Goal: Task Accomplishment & Management: Manage account settings

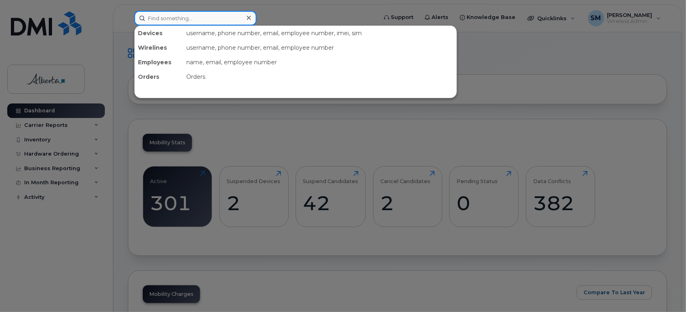
click at [159, 19] on input at bounding box center [195, 18] width 122 height 15
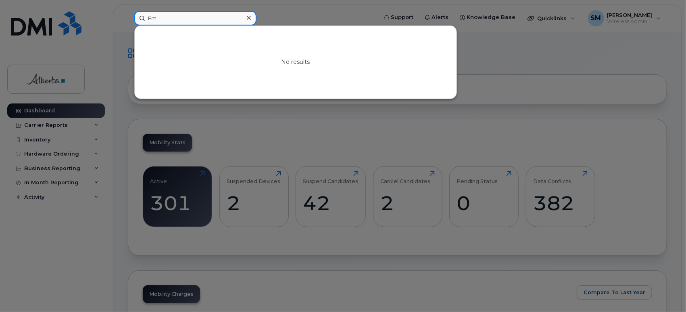
type input "E"
type input "e"
type input "emylou.delcastillo@albertacourts.ca"
click at [250, 17] on icon at bounding box center [249, 18] width 4 height 6
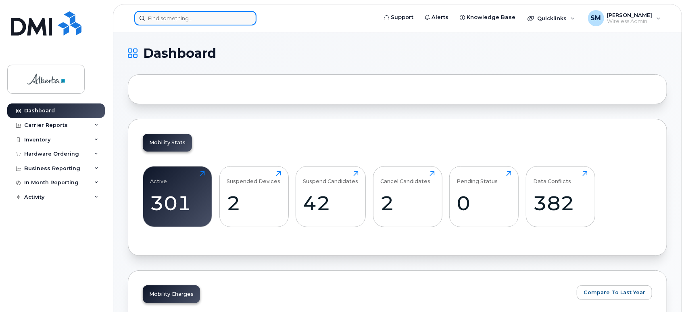
click at [182, 13] on input at bounding box center [195, 18] width 122 height 15
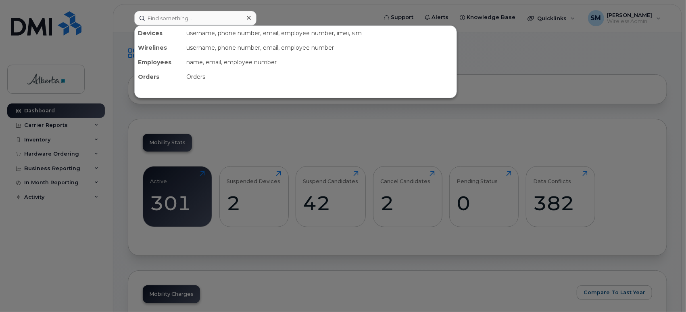
click at [202, 31] on div "username, phone number, email, employee number, imei, sim" at bounding box center [320, 33] width 274 height 15
drag, startPoint x: 165, startPoint y: 62, endPoint x: 203, endPoint y: 61, distance: 38.0
click at [203, 61] on div "Employees name, email, employee number" at bounding box center [296, 62] width 322 height 15
click at [203, 61] on div "name, email, employee number" at bounding box center [320, 62] width 274 height 15
click at [255, 61] on div "name, email, employee number" at bounding box center [320, 62] width 274 height 15
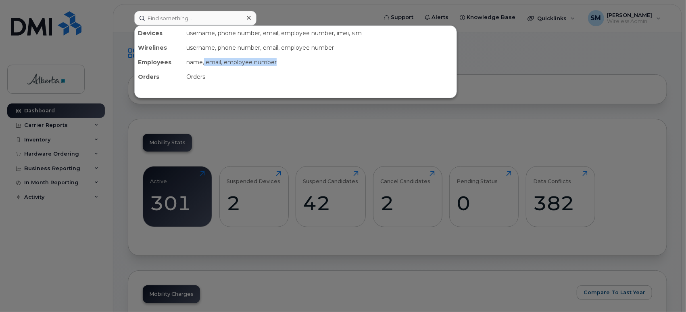
drag, startPoint x: 279, startPoint y: 62, endPoint x: 204, endPoint y: 60, distance: 74.7
click at [204, 60] on div "name, email, employee number" at bounding box center [320, 62] width 274 height 15
drag, startPoint x: 243, startPoint y: 106, endPoint x: 236, endPoint y: 102, distance: 7.4
click at [243, 106] on div at bounding box center [343, 156] width 686 height 312
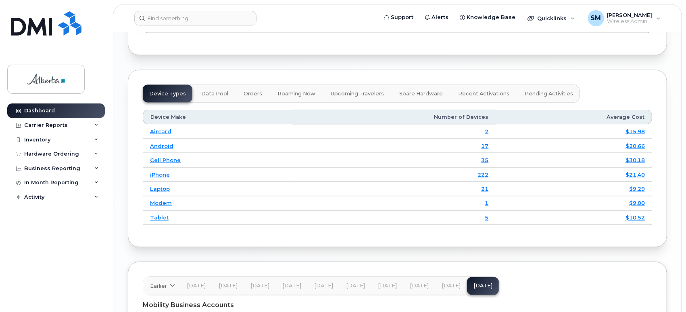
scroll to position [852, 0]
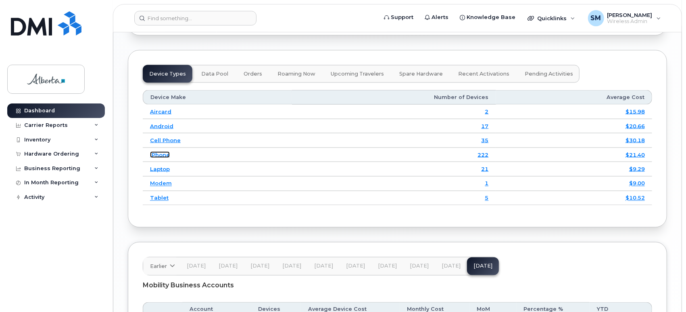
click at [162, 158] on link "iPhone" at bounding box center [160, 154] width 20 height 6
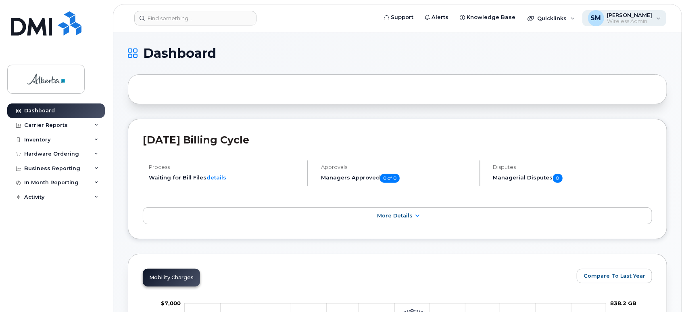
click at [658, 16] on div "SM Sharon Mullen Wireless Admin" at bounding box center [625, 18] width 84 height 16
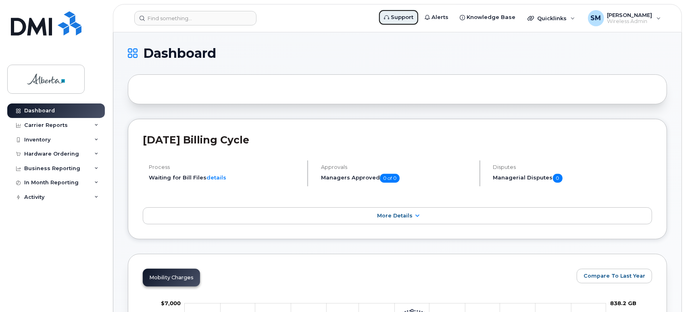
click at [414, 13] on span "Support" at bounding box center [402, 17] width 23 height 8
click at [149, 17] on input at bounding box center [195, 18] width 122 height 15
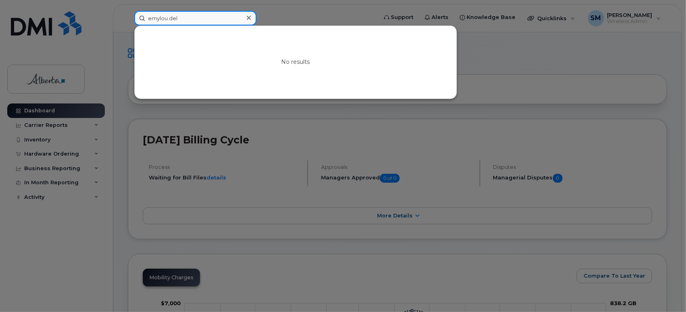
click at [186, 19] on input "emylou.del" at bounding box center [195, 18] width 122 height 15
drag, startPoint x: 194, startPoint y: 18, endPoint x: 110, endPoint y: 14, distance: 84.4
click at [128, 14] on div "emylou.delcastillo@albertacourts.ca No results" at bounding box center [253, 18] width 251 height 15
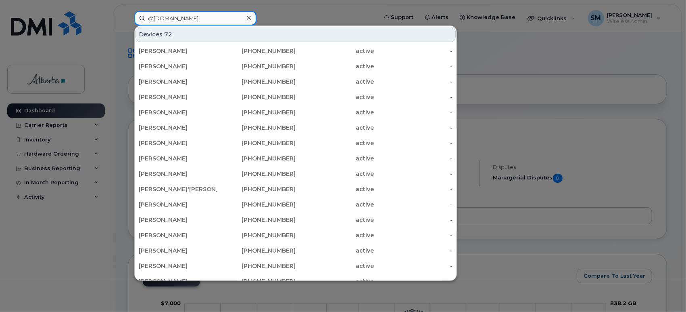
click at [186, 17] on input "@albertacourts.ca" at bounding box center [195, 18] width 122 height 15
drag, startPoint x: 187, startPoint y: 17, endPoint x: 153, endPoint y: 15, distance: 34.0
click at [153, 15] on input "@albertacourts.ca" at bounding box center [195, 18] width 122 height 15
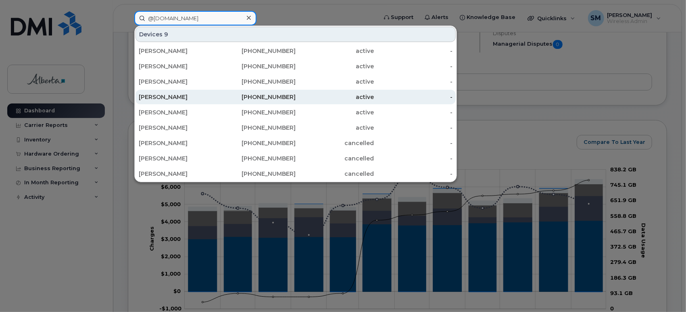
scroll to position [45, 0]
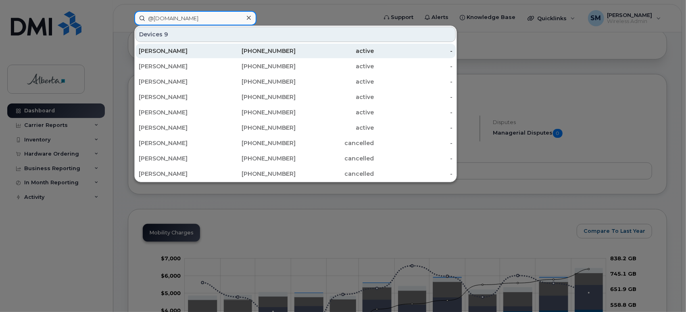
type input "@gov.ab.ca"
click at [188, 52] on div "Sumaiya Omer" at bounding box center [178, 51] width 79 height 8
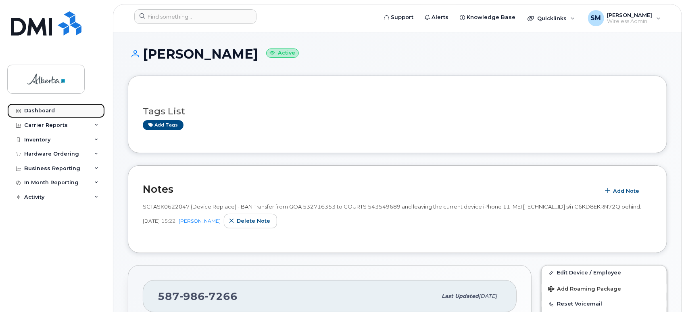
click at [48, 111] on div "Dashboard" at bounding box center [39, 110] width 31 height 6
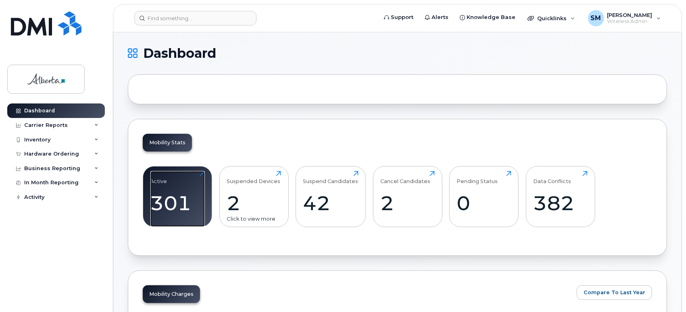
drag, startPoint x: 170, startPoint y: 199, endPoint x: 232, endPoint y: 184, distance: 63.7
click at [171, 199] on div "301" at bounding box center [178, 203] width 54 height 24
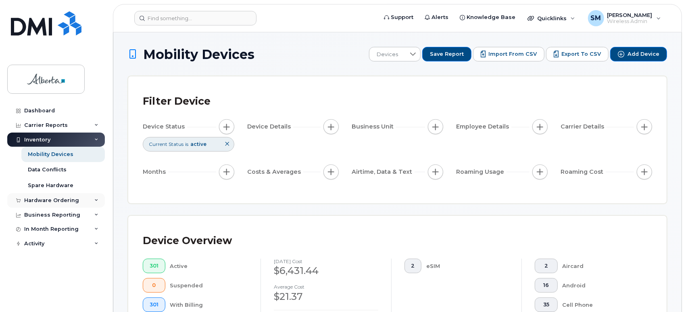
click at [61, 199] on div "Hardware Ordering" at bounding box center [51, 200] width 55 height 6
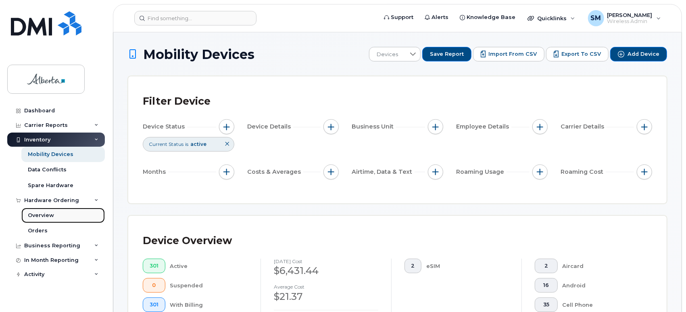
click at [45, 216] on div "Overview" at bounding box center [41, 214] width 26 height 7
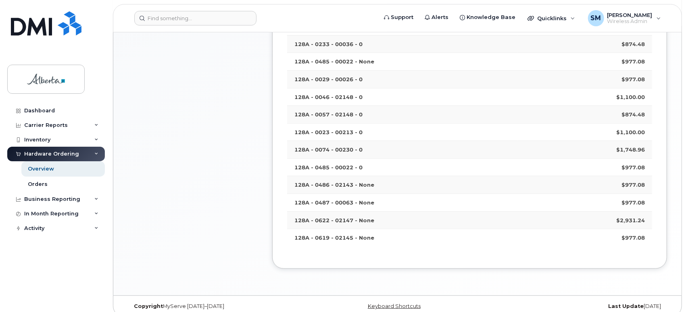
scroll to position [312, 0]
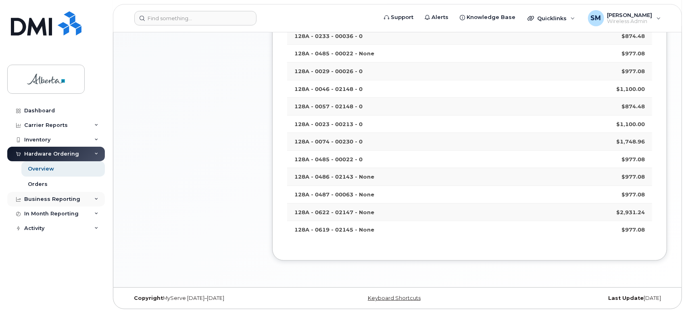
click at [57, 199] on div "Business Reporting" at bounding box center [52, 199] width 56 height 6
click at [56, 227] on div "In Month Reporting" at bounding box center [51, 229] width 54 height 6
click at [48, 275] on div "Activity" at bounding box center [56, 274] width 98 height 15
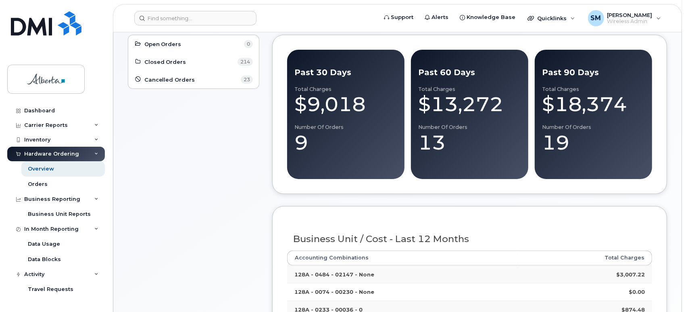
scroll to position [0, 0]
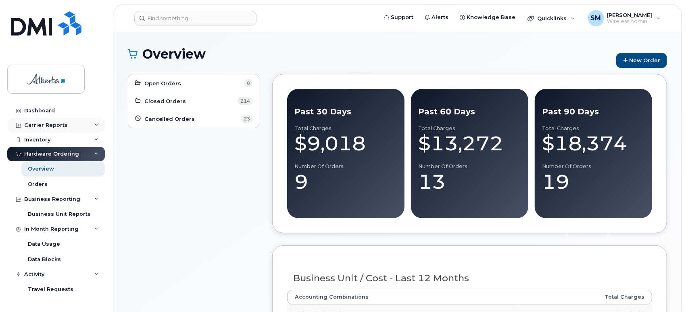
click at [55, 123] on div "Carrier Reports" at bounding box center [46, 125] width 44 height 6
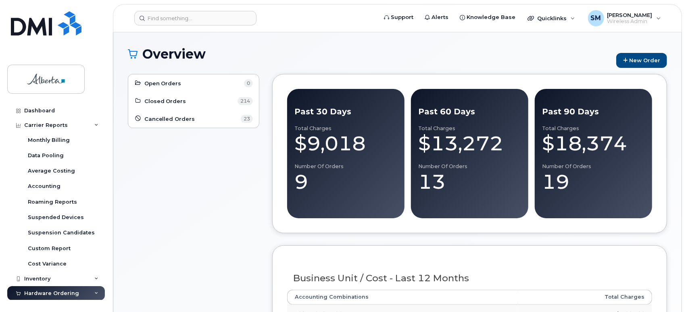
scroll to position [45, 0]
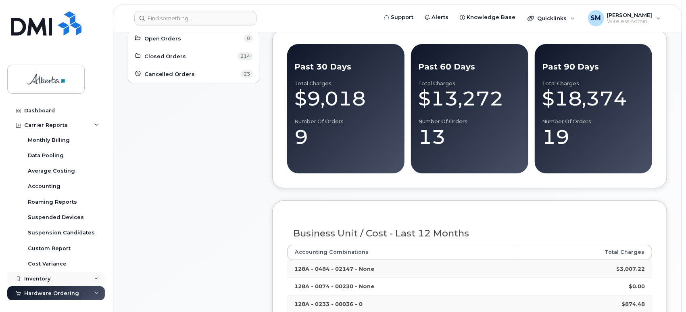
click at [51, 281] on div "Inventory" at bounding box center [56, 278] width 98 height 15
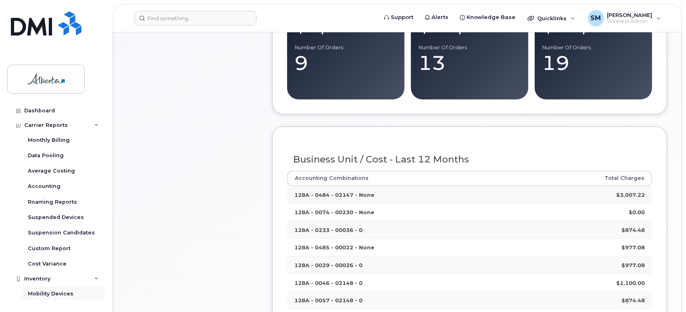
scroll to position [134, 0]
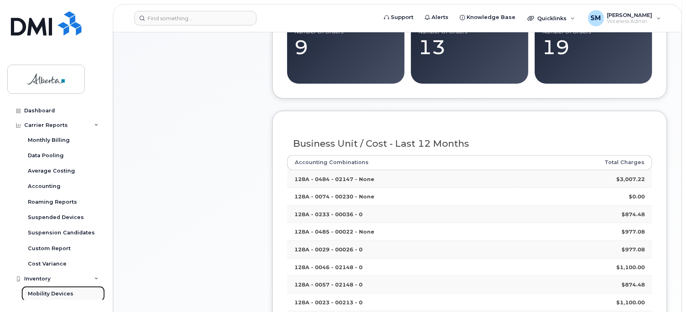
click at [65, 291] on div "Mobility Devices" at bounding box center [51, 293] width 46 height 7
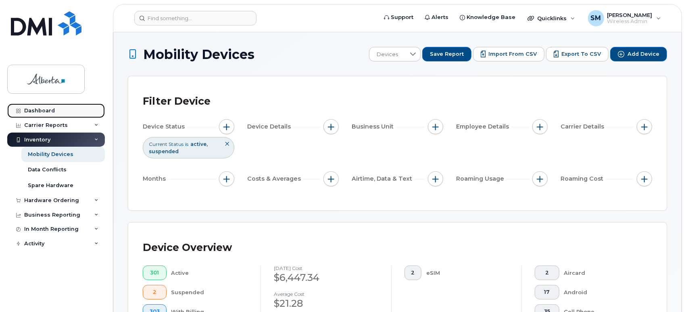
click at [46, 107] on div "Dashboard" at bounding box center [39, 110] width 31 height 6
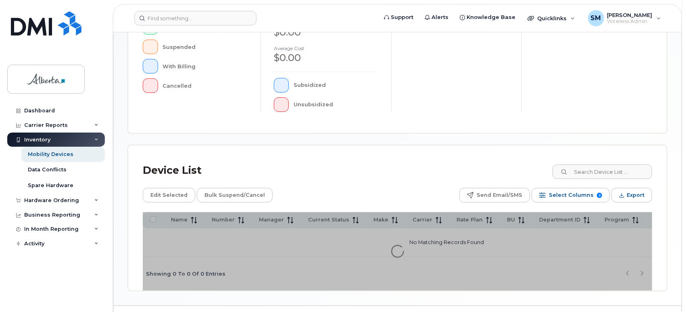
scroll to position [245, 0]
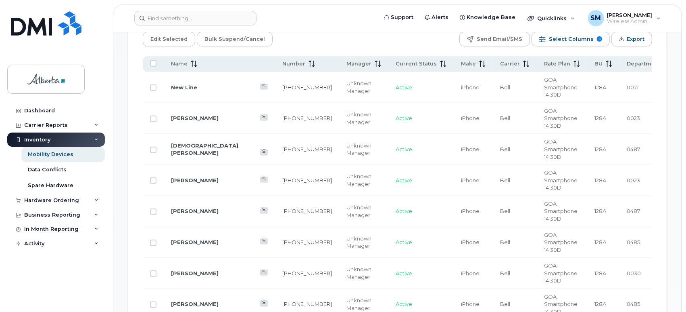
scroll to position [445, 0]
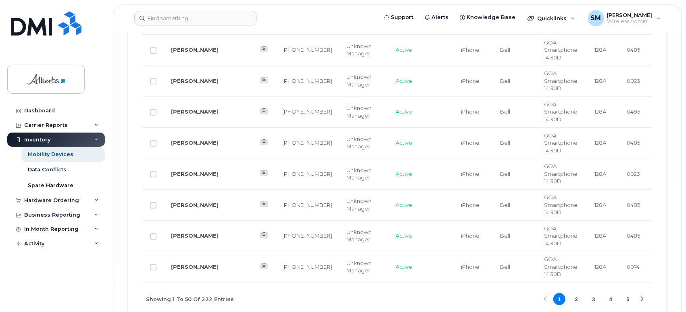
scroll to position [1790, 0]
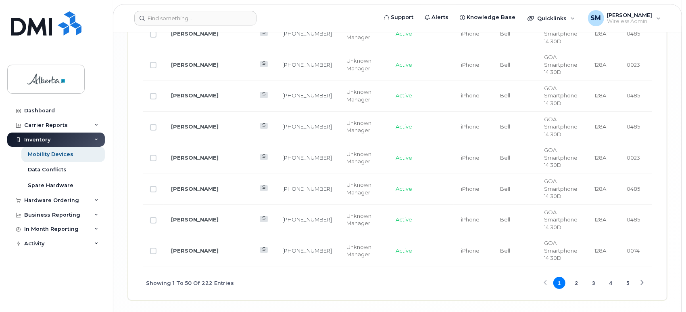
drag, startPoint x: 578, startPoint y: 283, endPoint x: 525, endPoint y: 278, distance: 52.8
click at [578, 283] on button "2" at bounding box center [577, 282] width 12 height 12
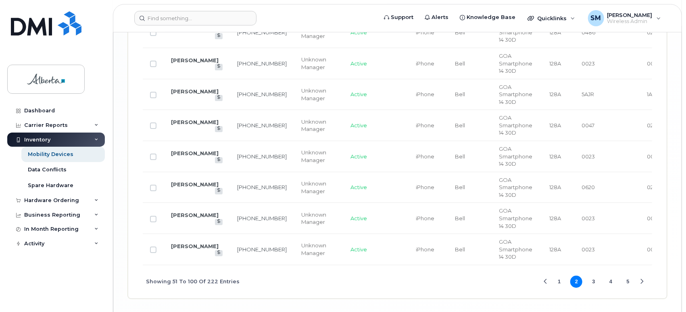
scroll to position [1810, 0]
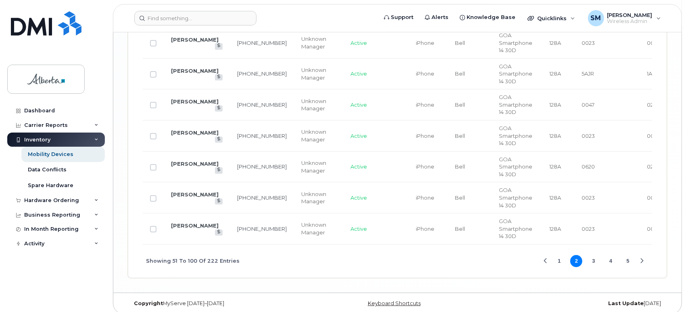
click at [593, 255] on button "3" at bounding box center [594, 261] width 12 height 12
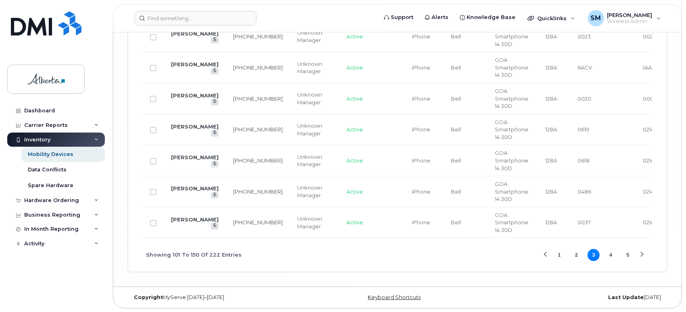
click at [612, 256] on button "4" at bounding box center [611, 255] width 12 height 12
drag, startPoint x: 630, startPoint y: 254, endPoint x: 633, endPoint y: 247, distance: 7.9
click at [630, 253] on button "5" at bounding box center [628, 255] width 12 height 12
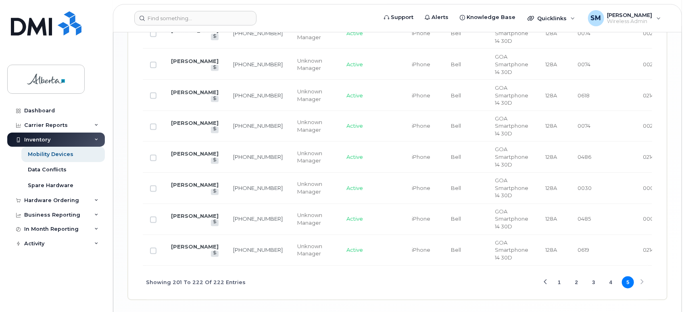
scroll to position [945, 0]
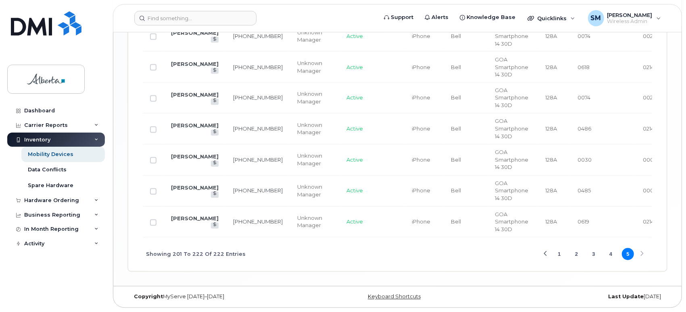
click at [643, 254] on div "Showing 201 To 222 Of 222 Entries 1 2 3 4 5" at bounding box center [398, 253] width 510 height 33
click at [641, 253] on div "Showing 201 To 222 Of 222 Entries 1 2 3 4 5" at bounding box center [398, 253] width 510 height 33
click at [546, 254] on div "Previous Page" at bounding box center [545, 253] width 5 height 5
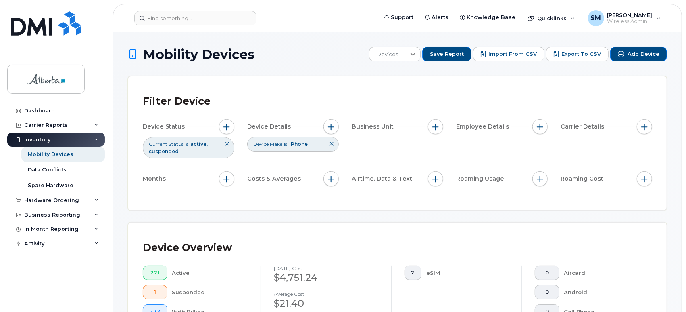
scroll to position [0, 0]
click at [656, 19] on div "SM Sharon Mullen Wireless Admin" at bounding box center [625, 18] width 84 height 16
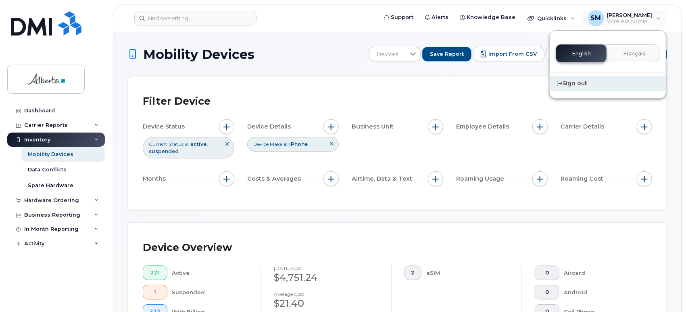
click at [578, 85] on div "Sign out" at bounding box center [608, 83] width 116 height 15
